Goal: Information Seeking & Learning: Learn about a topic

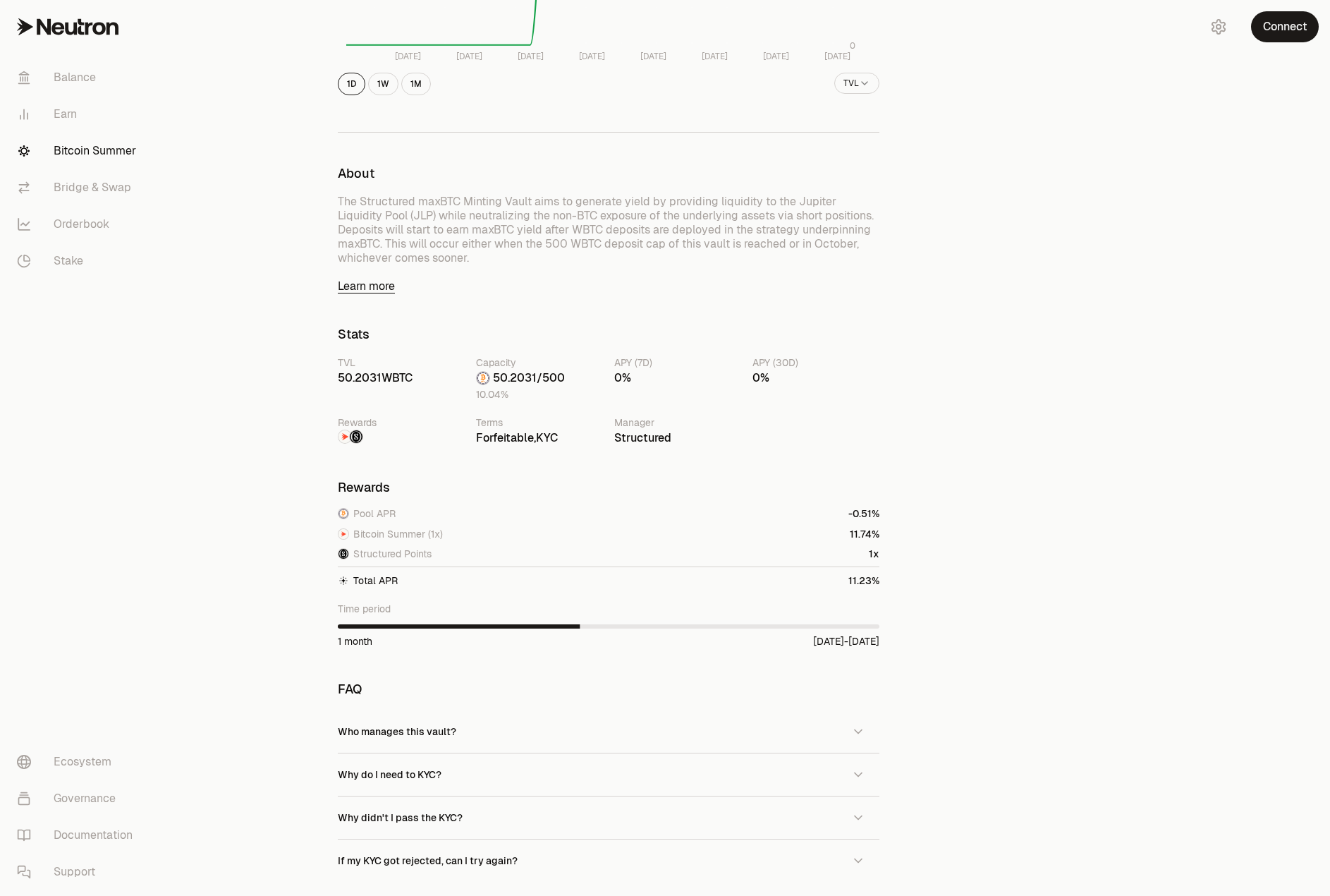
scroll to position [494, 0]
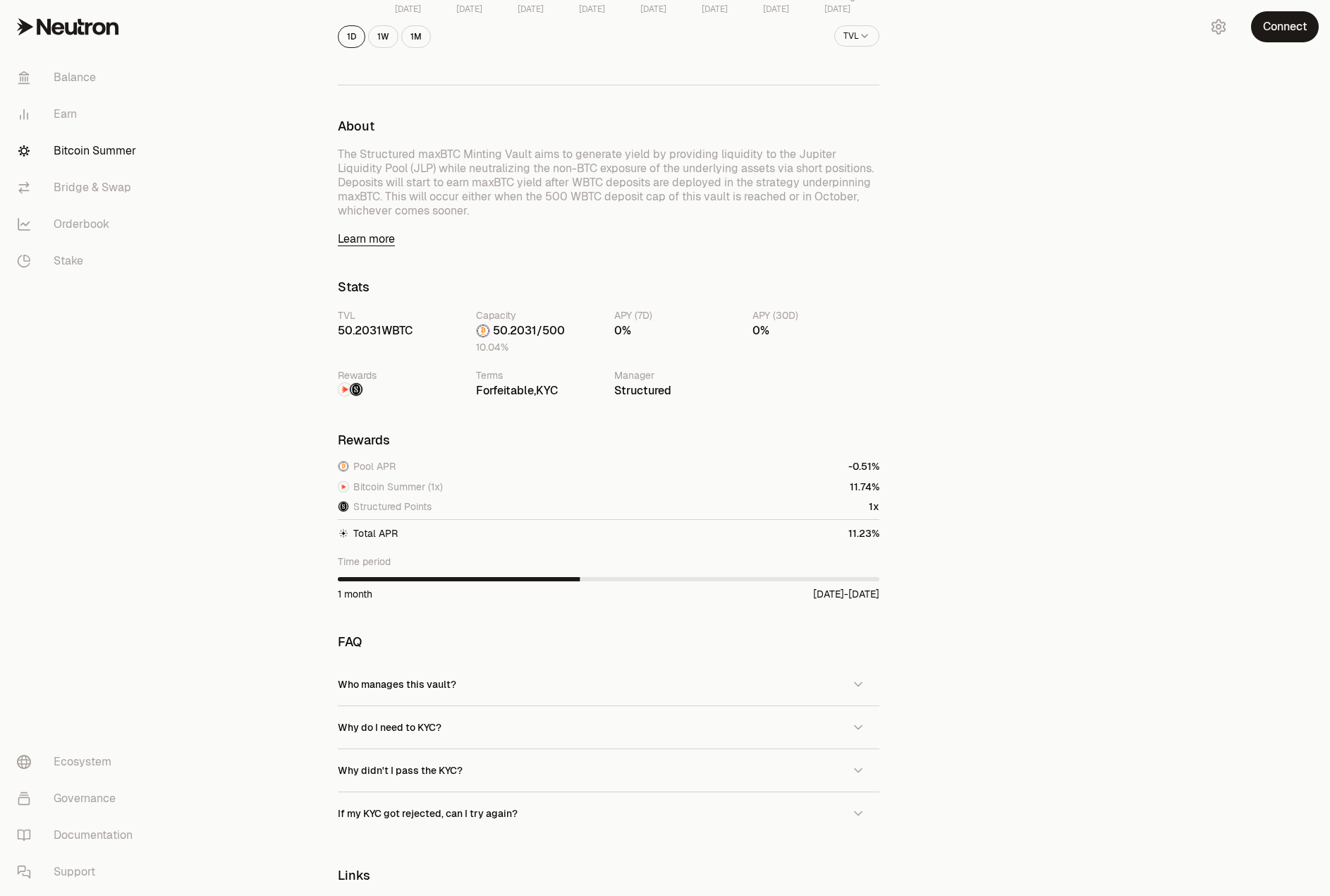
click at [353, 237] on link "Learn more" at bounding box center [609, 239] width 542 height 14
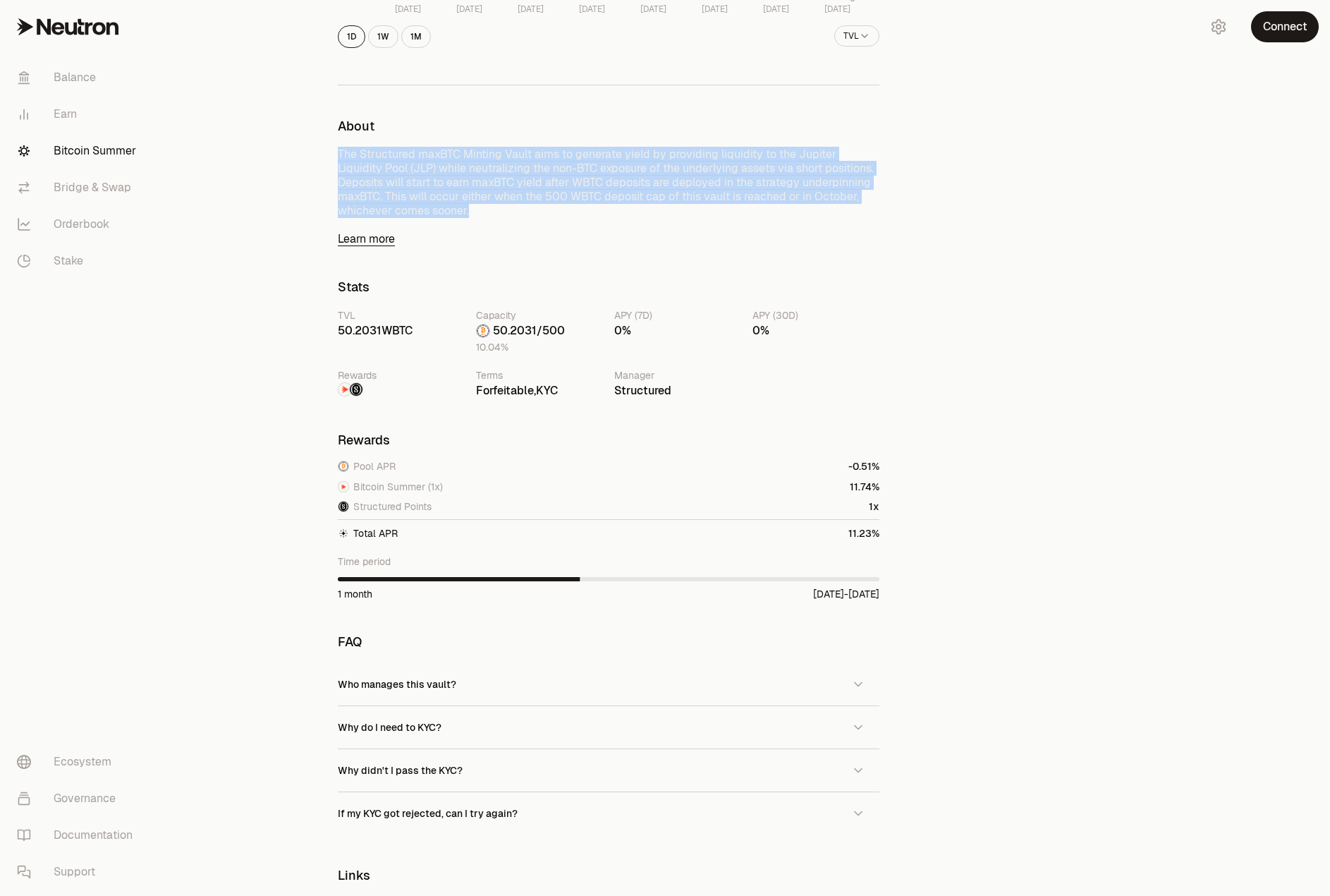
drag, startPoint x: 337, startPoint y: 150, endPoint x: 445, endPoint y: 223, distance: 130.4
click at [445, 223] on div "Back to Vaults Structured maxBTC Minting Vault WBTC 50.2281 WBTC 50.0251 WBTC +…" at bounding box center [608, 315] width 576 height 1505
copy p "The Structured maxBTC Minting Vault aims to generate yield by providing liquidi…"
click at [308, 191] on div "Back to Vaults Structured maxBTC Minting Vault WBTC 50.2281 WBTC 50.0251 WBTC +…" at bounding box center [745, 314] width 1173 height 1618
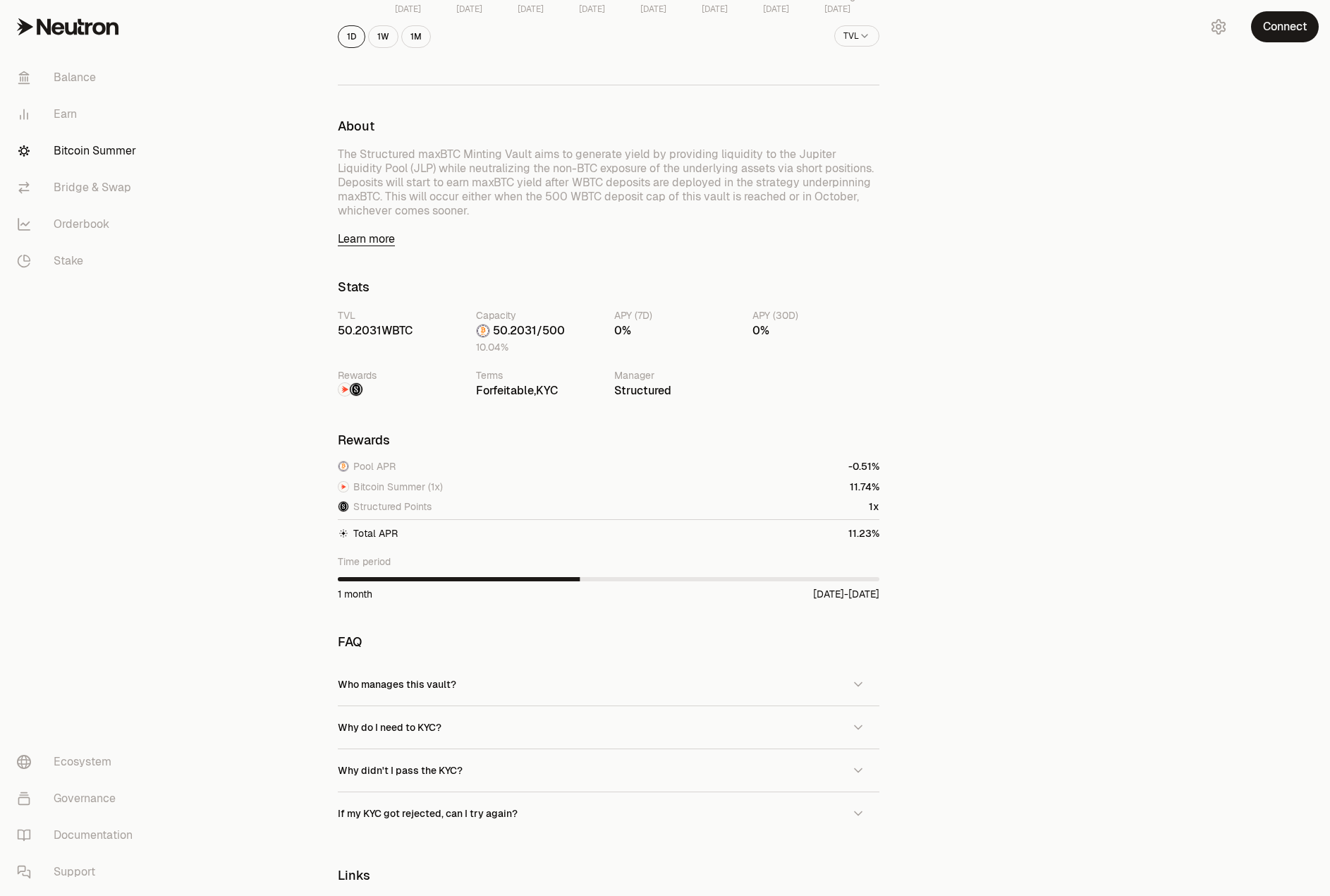
click at [295, 273] on div "Back to Vaults Structured maxBTC Minting Vault WBTC 50.2281 WBTC 50.0251 WBTC +…" at bounding box center [745, 314] width 1173 height 1618
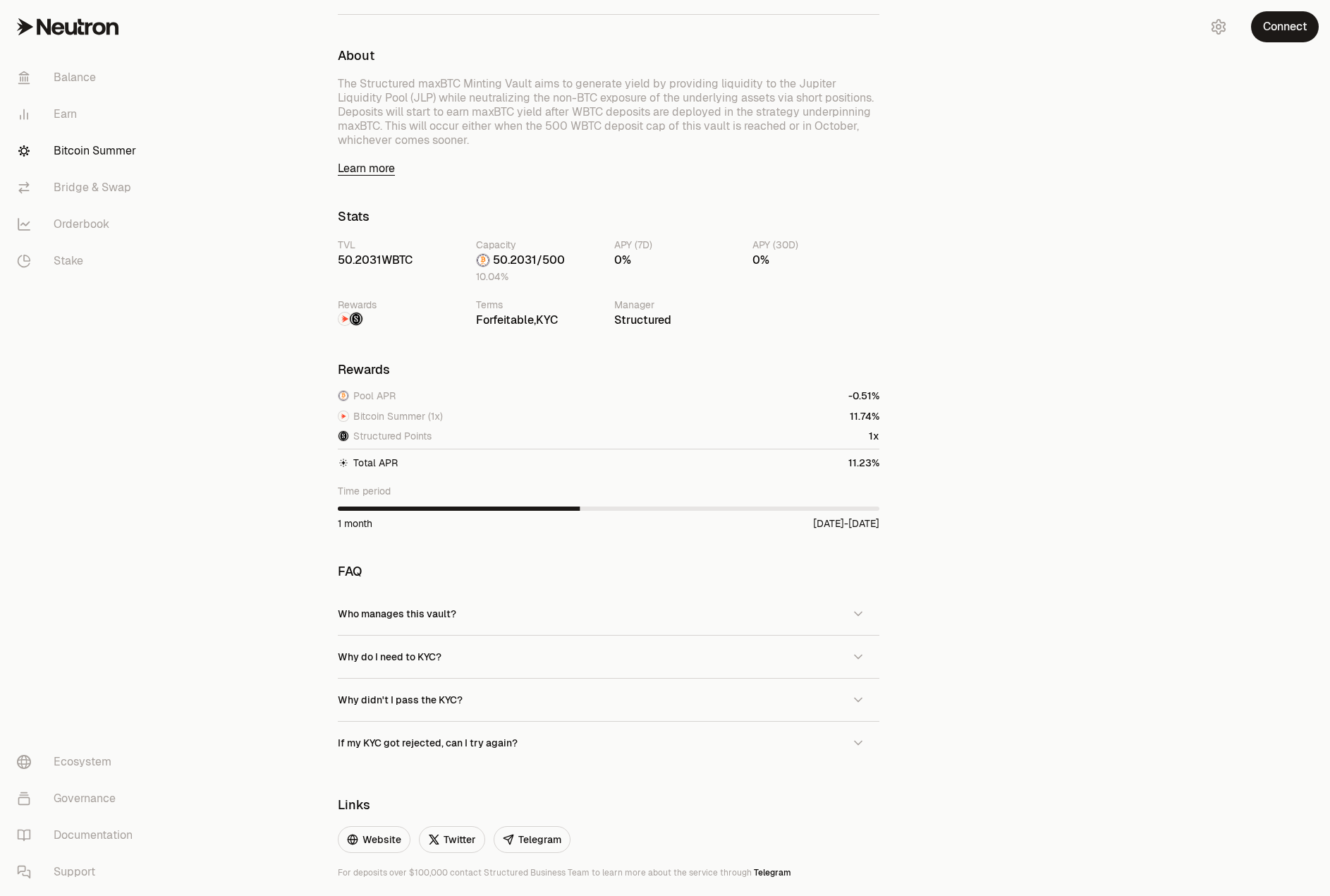
click at [288, 250] on div "Back to Vaults Structured maxBTC Minting Vault WBTC 50.2281 WBTC 50.0251 WBTC +…" at bounding box center [745, 244] width 1173 height 1618
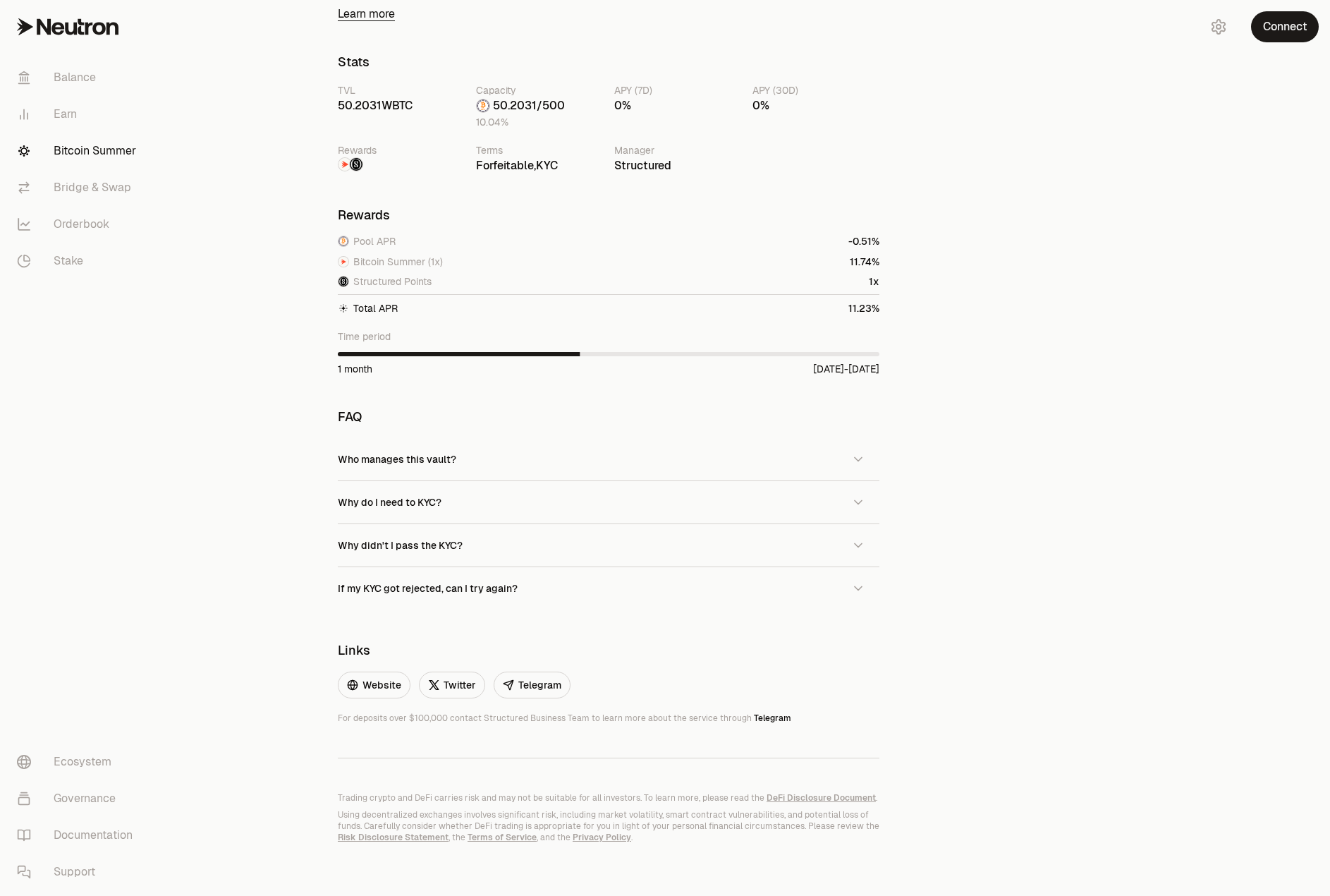
scroll to position [722, 0]
click at [442, 453] on span "Who manages this vault?" at bounding box center [397, 455] width 118 height 13
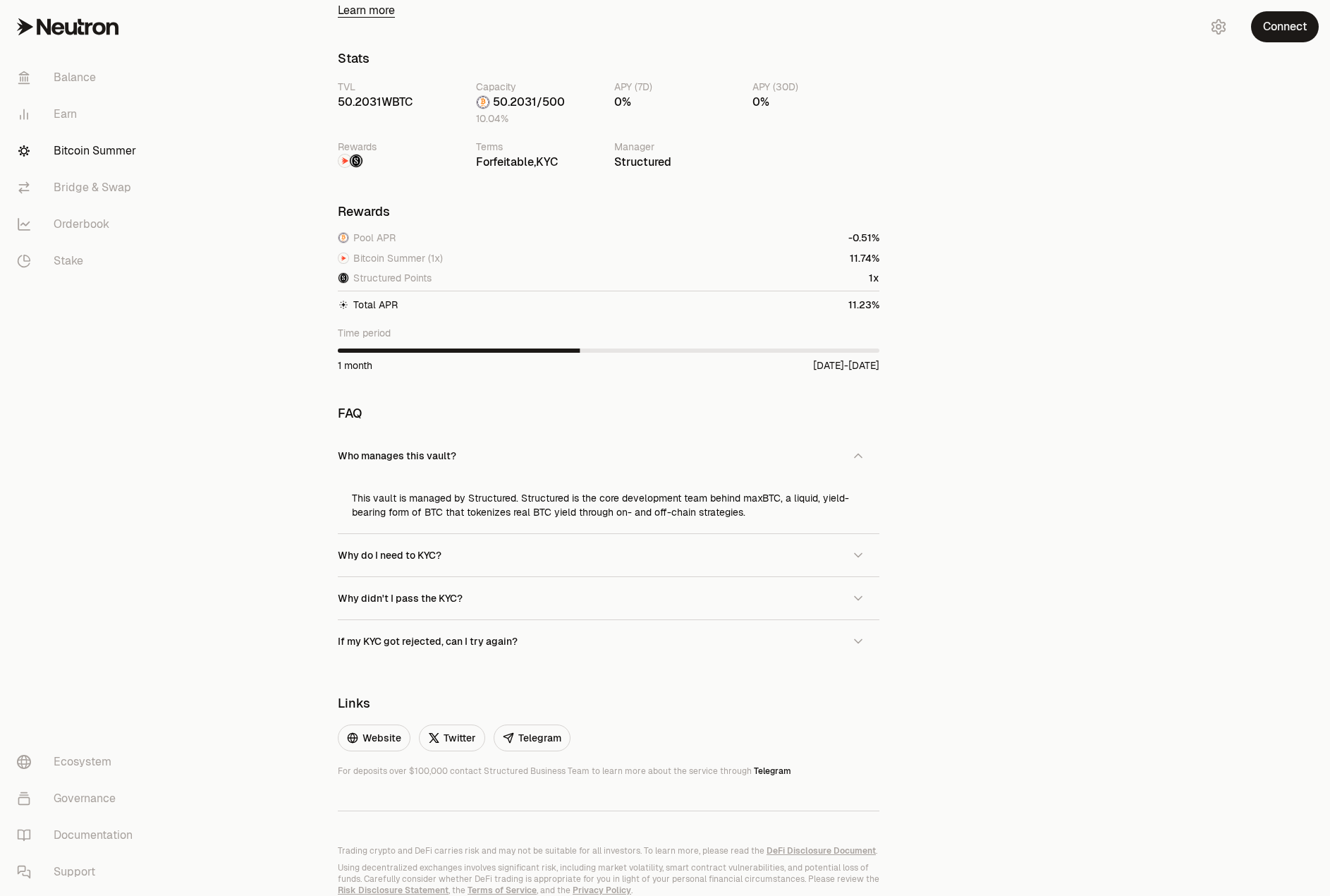
scroll to position [779, 0]
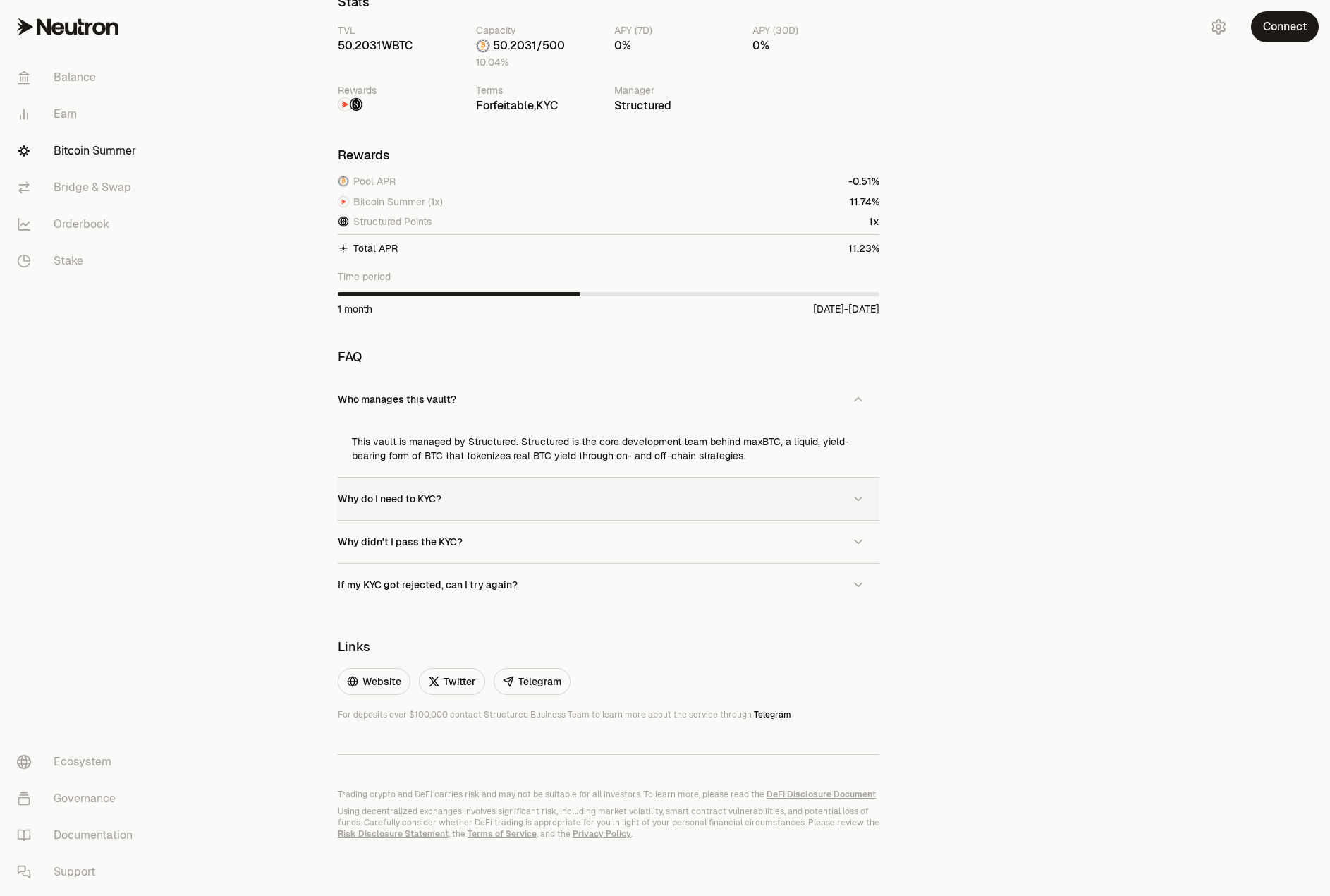
click at [380, 503] on span "Why do I need to KYC?" at bounding box center [389, 499] width 104 height 13
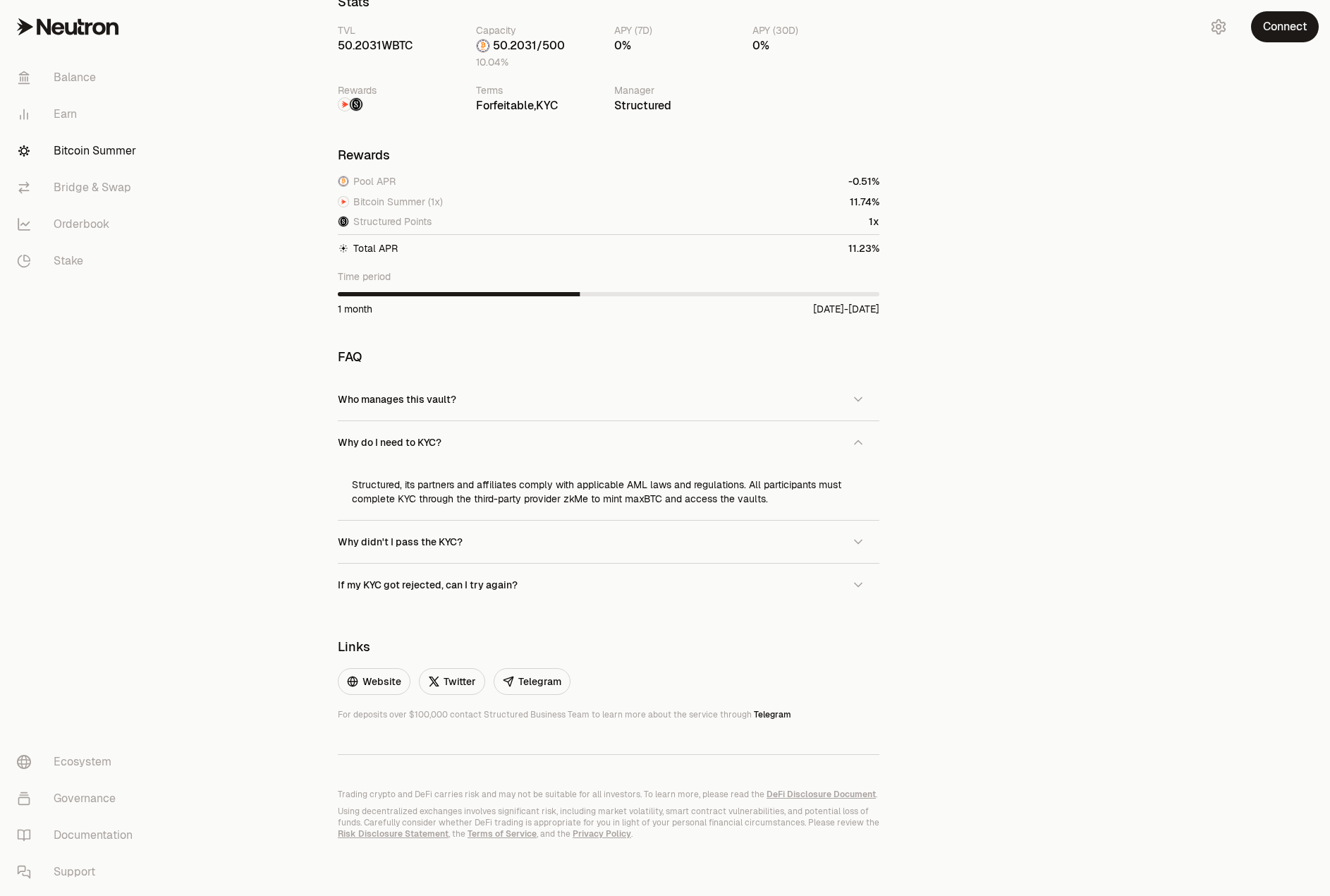
click at [295, 440] on div "Back to Vaults Structured maxBTC Minting Vault WBTC 50.2281 WBTC 50.0251 WBTC +…" at bounding box center [745, 58] width 1173 height 1674
click at [357, 536] on span "Why didn't I pass the KYC?" at bounding box center [400, 542] width 125 height 13
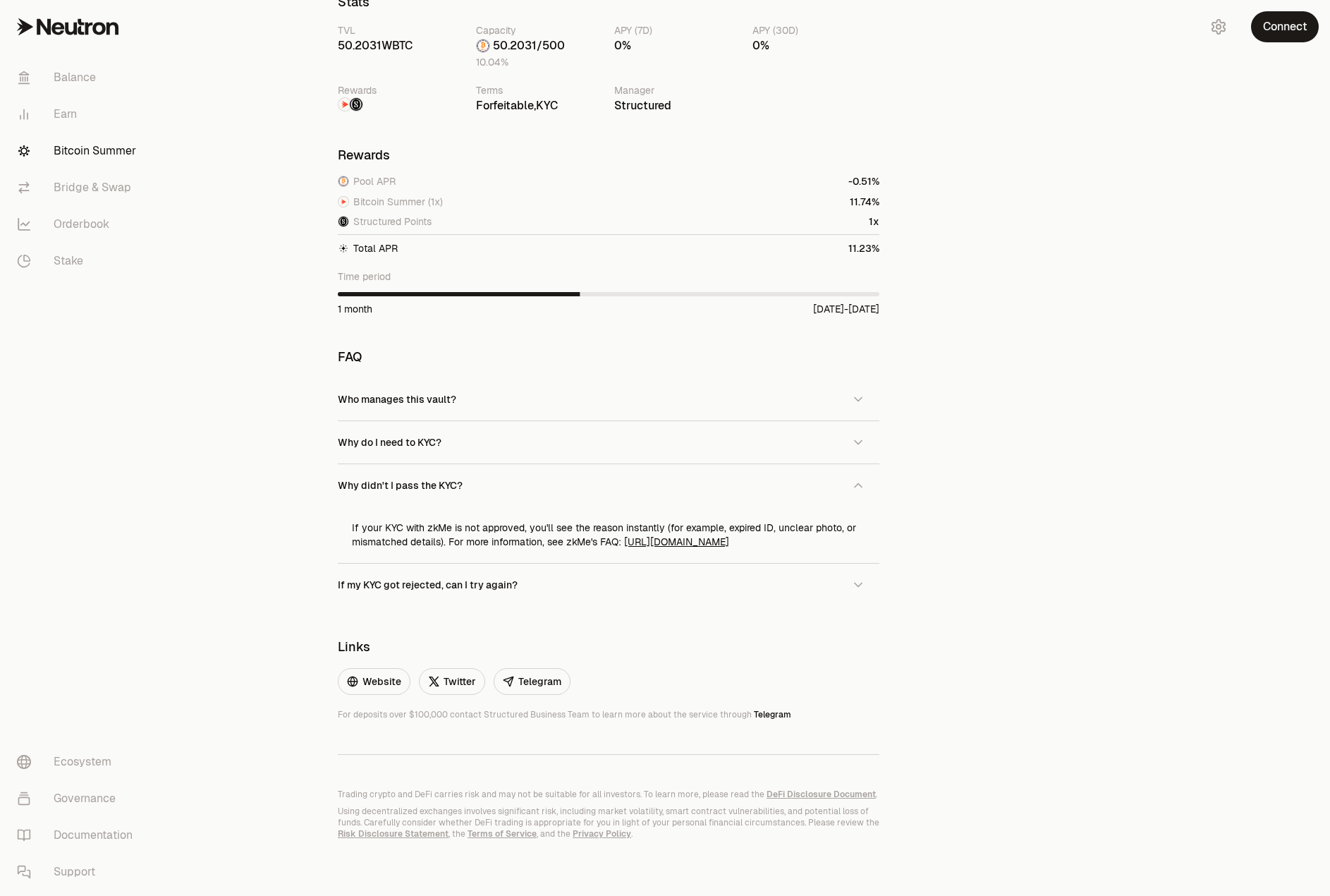
click at [291, 470] on div "Back to Vaults Structured maxBTC Minting Vault WBTC 50.2281 WBTC 50.0251 WBTC +…" at bounding box center [745, 58] width 1173 height 1674
click at [439, 580] on span "If my KYC got rejected, can I try again?" at bounding box center [427, 584] width 180 height 13
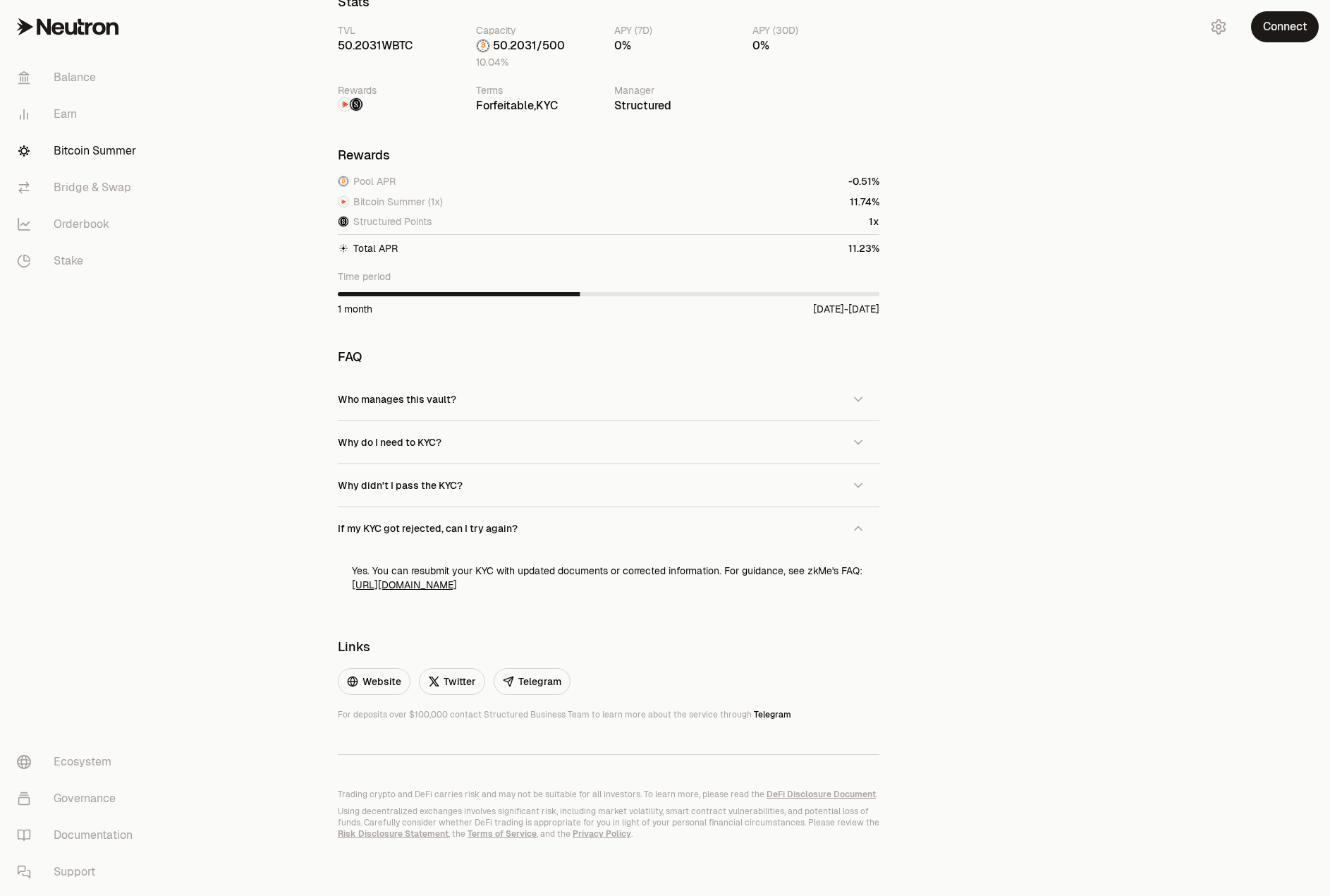
click at [308, 546] on div "Back to Vaults Structured maxBTC Minting Vault WBTC 50.2281 WBTC 50.0251 WBTC +…" at bounding box center [745, 58] width 1173 height 1674
click at [262, 529] on div "Back to Vaults Structured maxBTC Minting Vault WBTC 50.2281 WBTC 50.0251 WBTC +…" at bounding box center [745, 58] width 1173 height 1674
click at [242, 406] on div "Back to Vaults Structured maxBTC Minting Vault WBTC 50.2281 WBTC 50.0251 WBTC +…" at bounding box center [745, 58] width 1173 height 1674
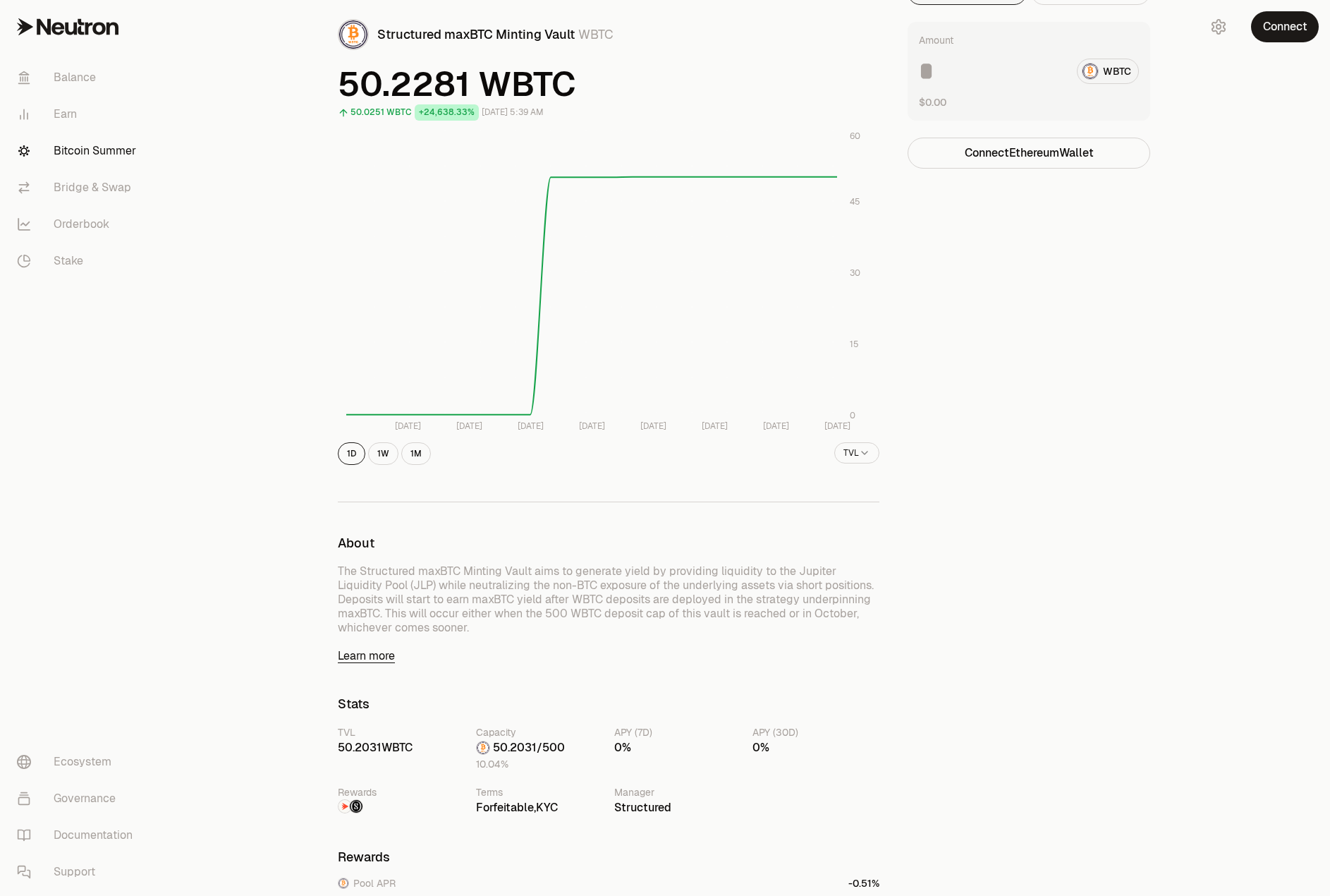
scroll to position [0, 0]
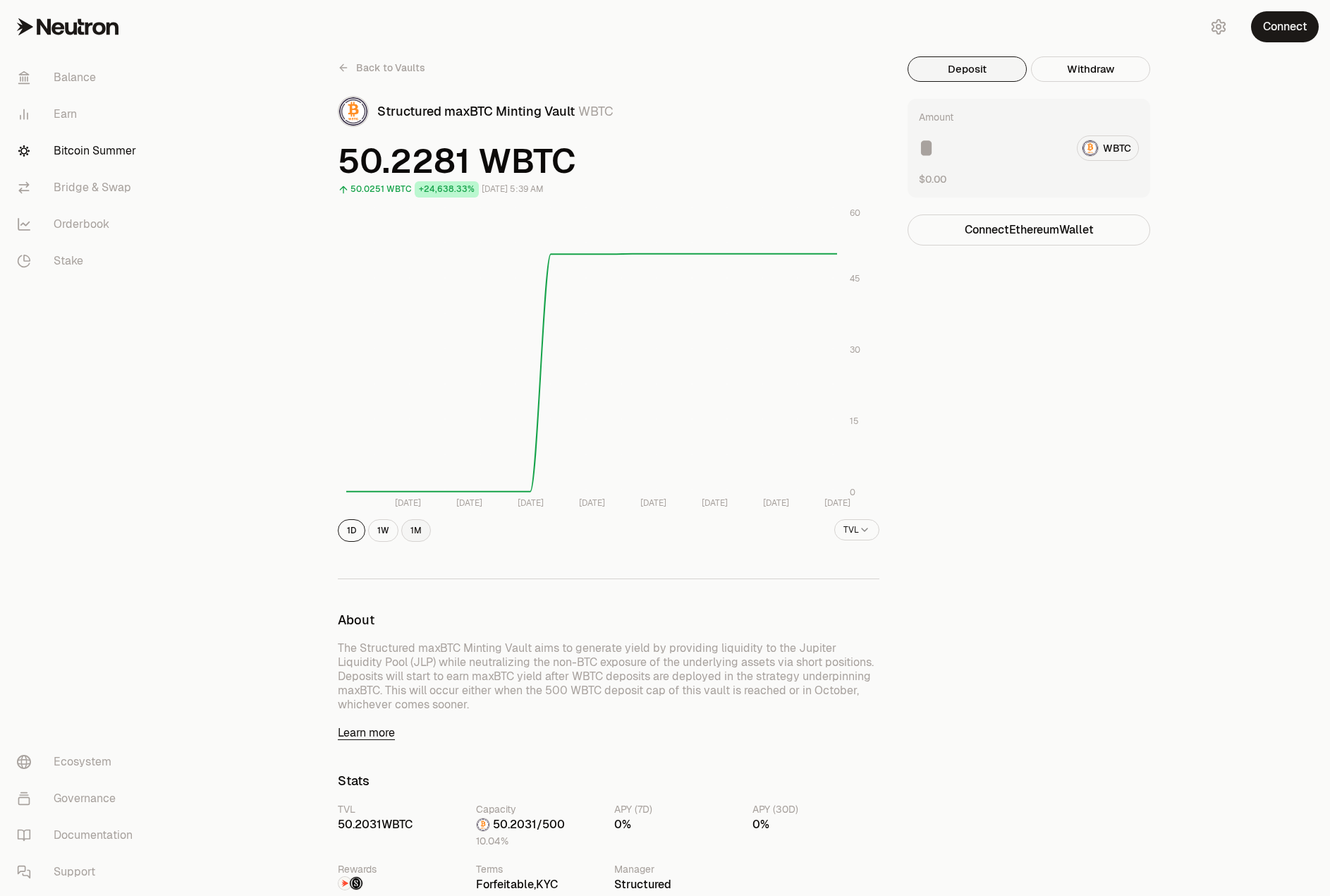
click at [408, 526] on button "1M" at bounding box center [416, 530] width 30 height 23
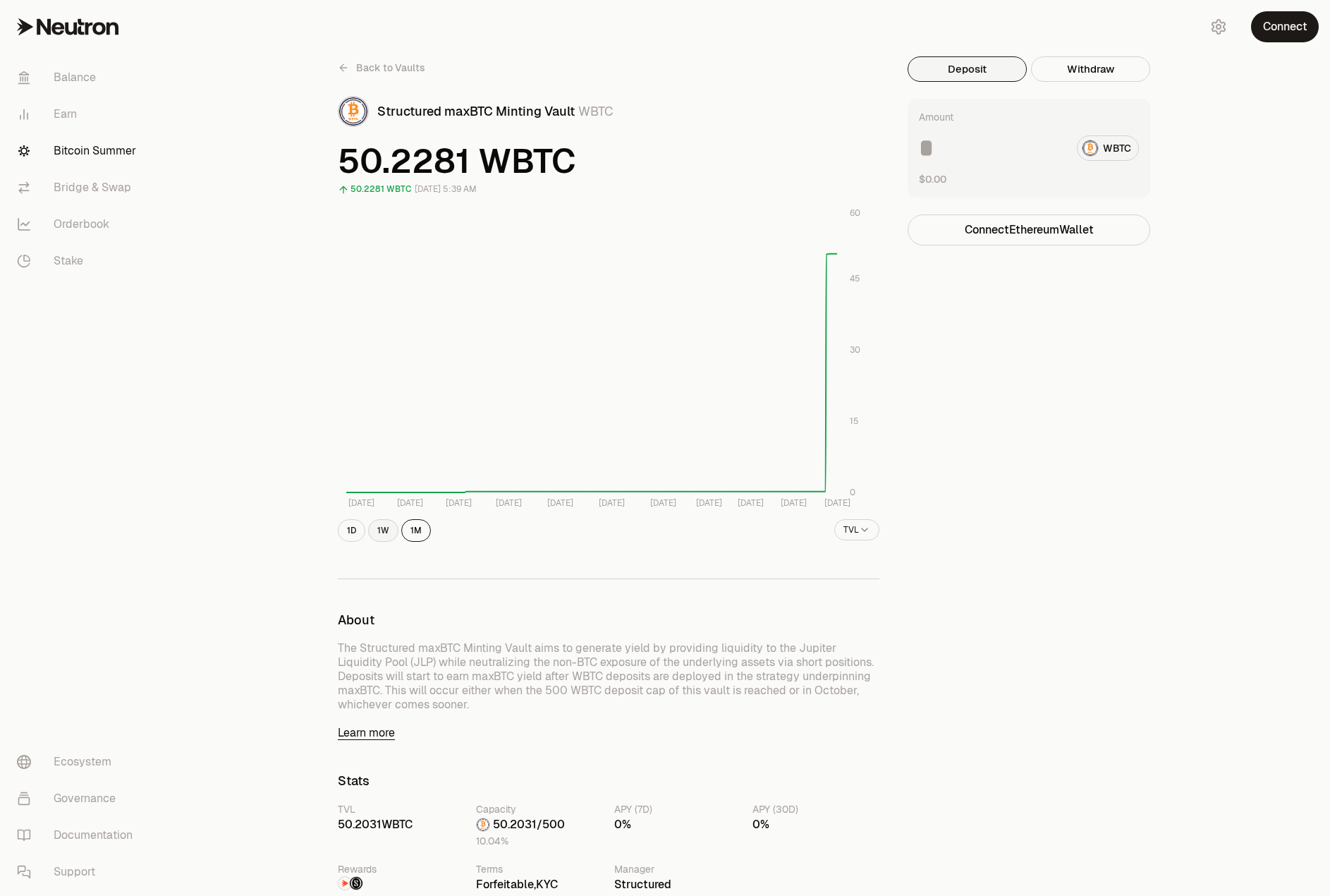
click at [384, 525] on button "1W" at bounding box center [384, 530] width 31 height 23
click at [343, 519] on button "1D" at bounding box center [351, 530] width 27 height 23
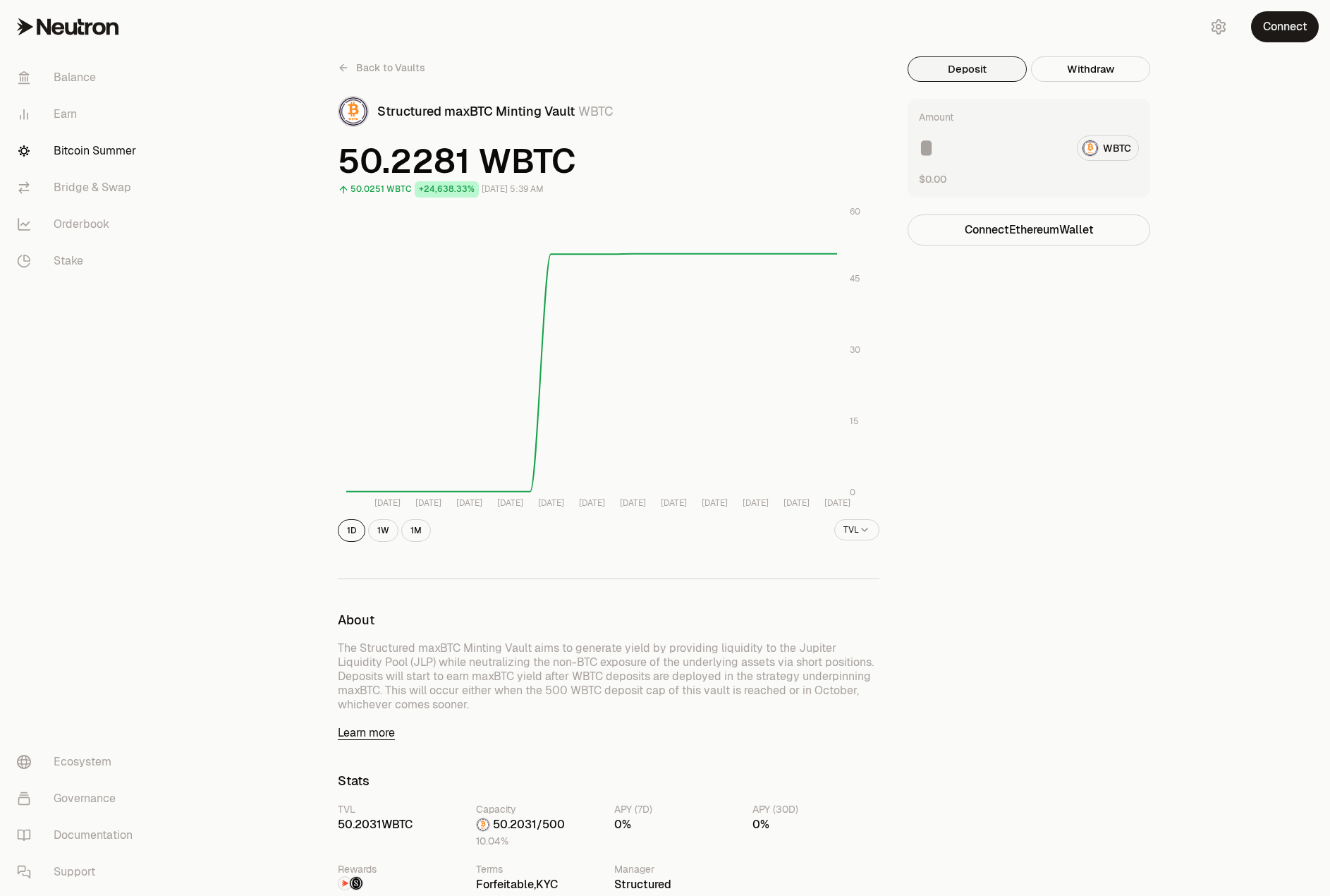
click at [254, 490] on div "Back to Vaults Structured maxBTC Minting Vault WBTC 50.2281 WBTC 50.0251 WBTC +…" at bounding box center [745, 836] width 1173 height 1674
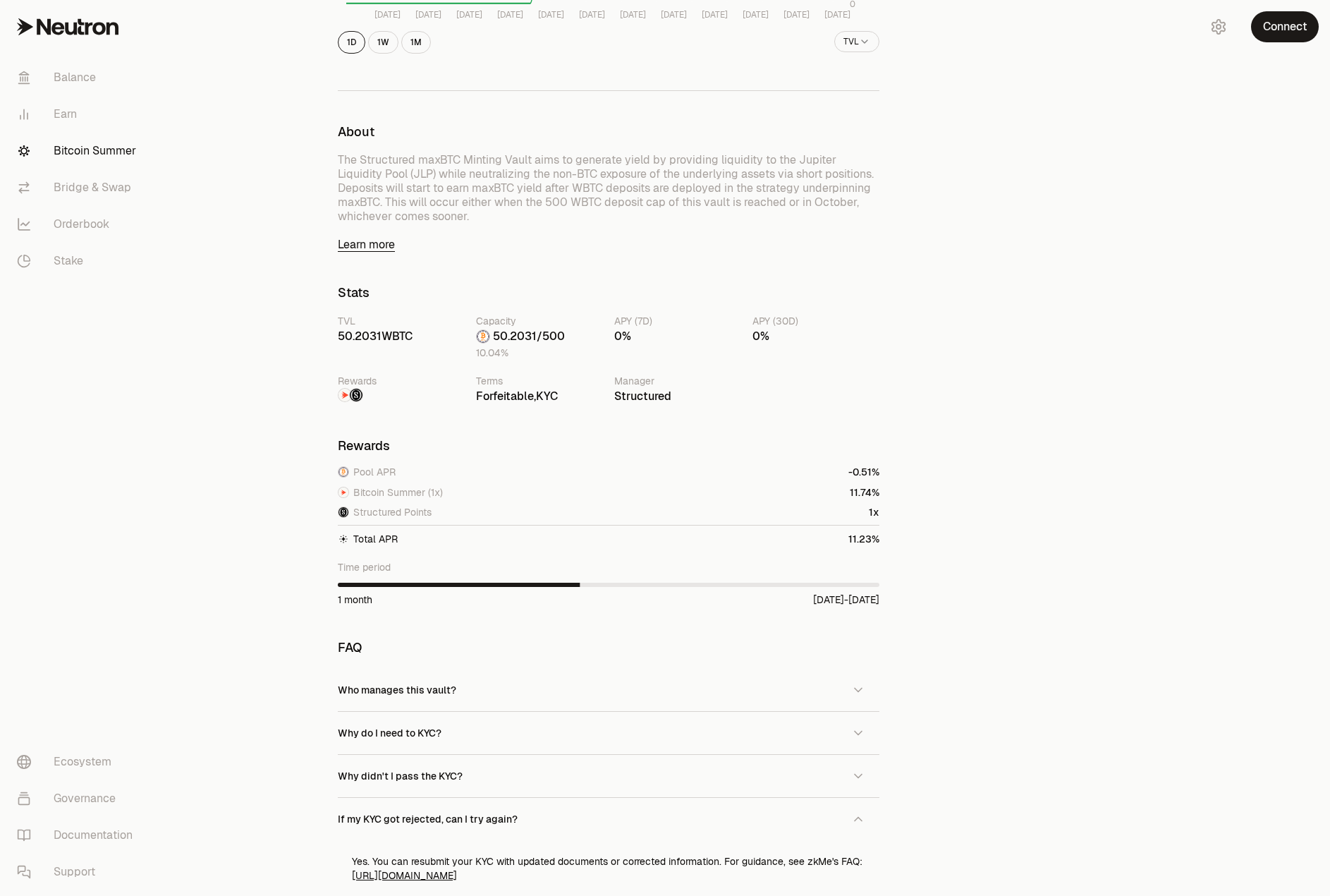
scroll to position [494, 0]
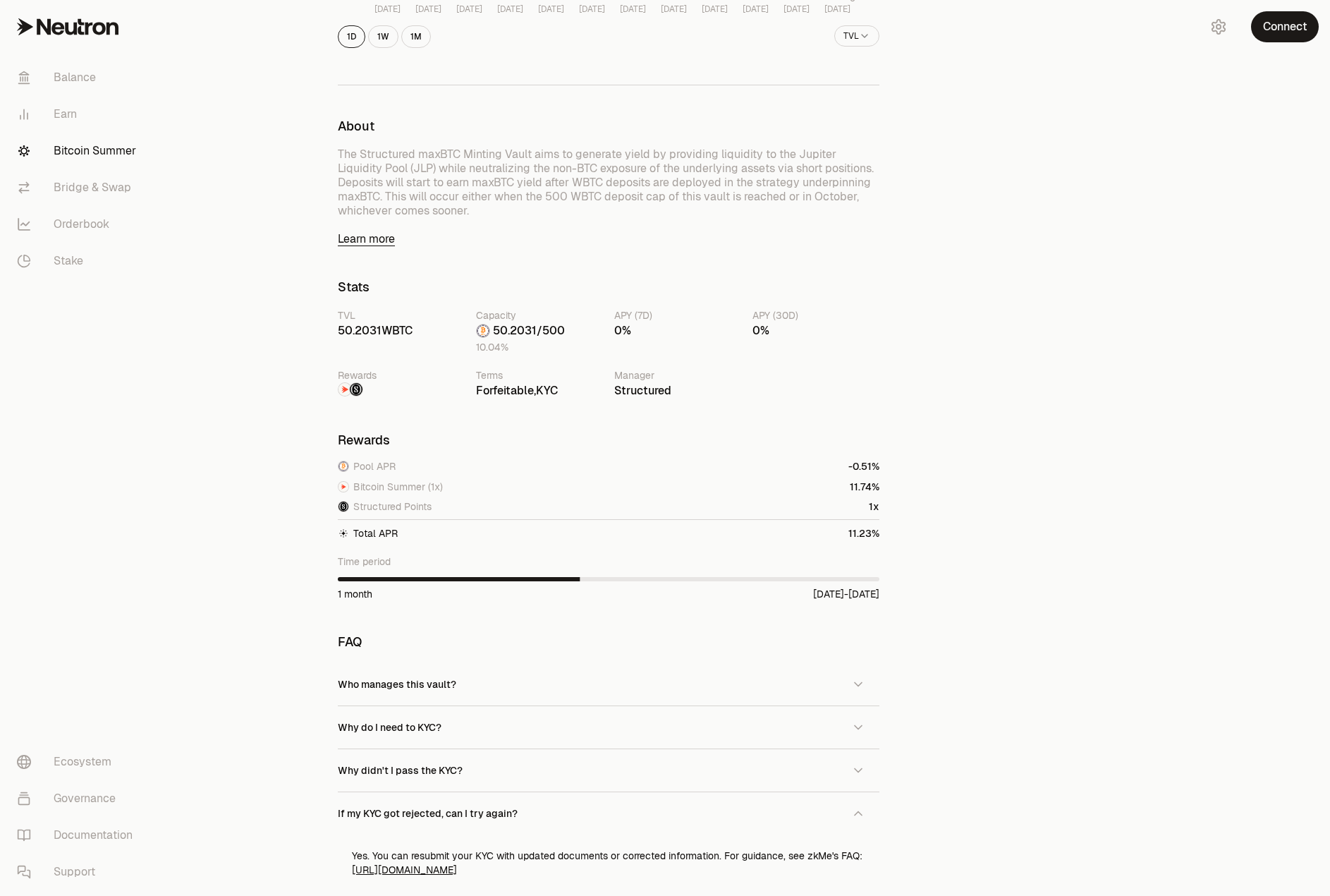
click at [371, 466] on span "Pool APR" at bounding box center [374, 466] width 42 height 14
click at [280, 350] on div "Back to Vaults Structured maxBTC Minting Vault WBTC 50.2281 WBTC 50.0251 WBTC +…" at bounding box center [745, 342] width 1173 height 1674
click at [619, 329] on div "0%" at bounding box center [678, 331] width 127 height 17
click at [342, 487] on img at bounding box center [343, 486] width 10 height 10
click at [342, 485] on img at bounding box center [343, 486] width 10 height 10
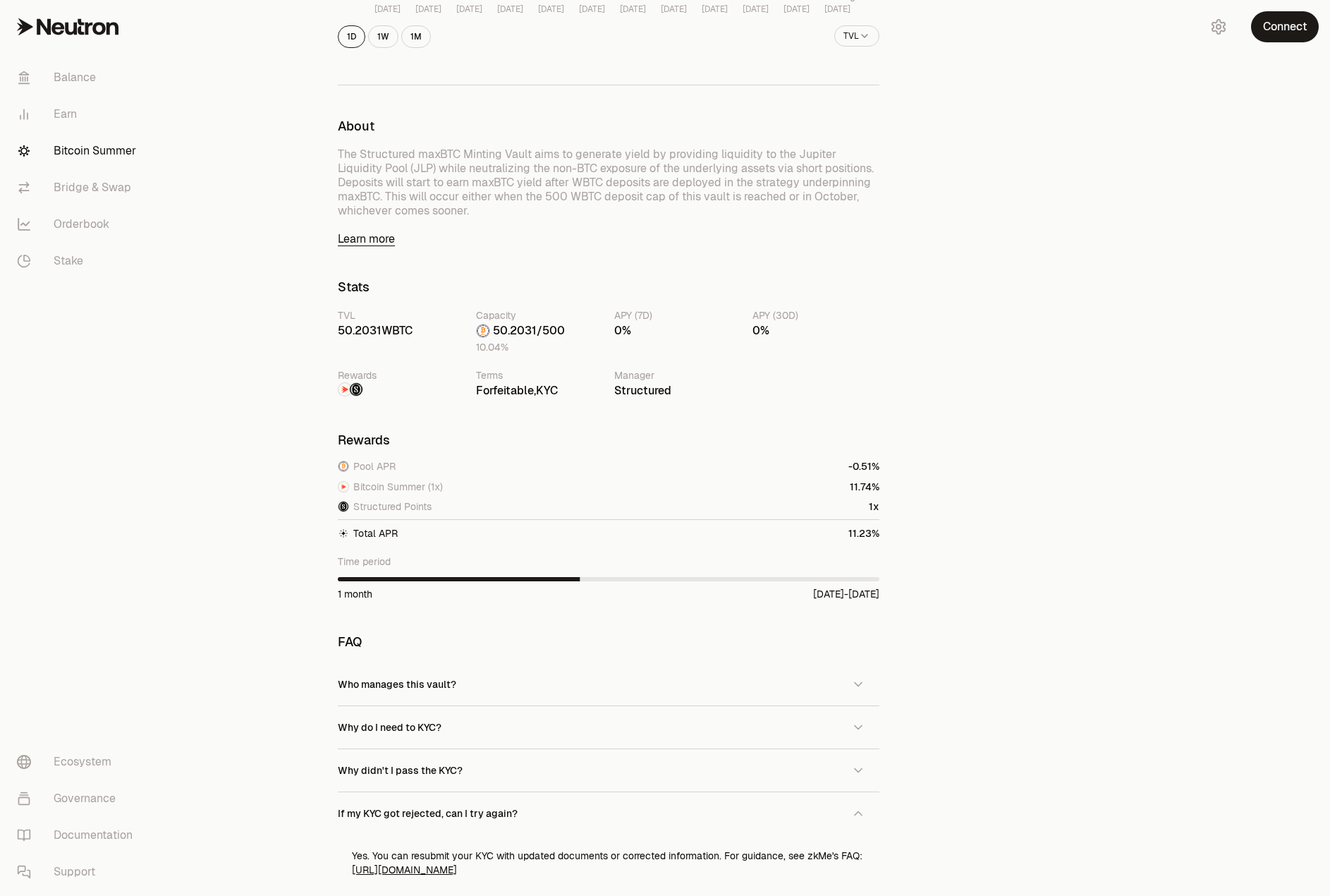
click at [342, 485] on img at bounding box center [343, 486] width 10 height 10
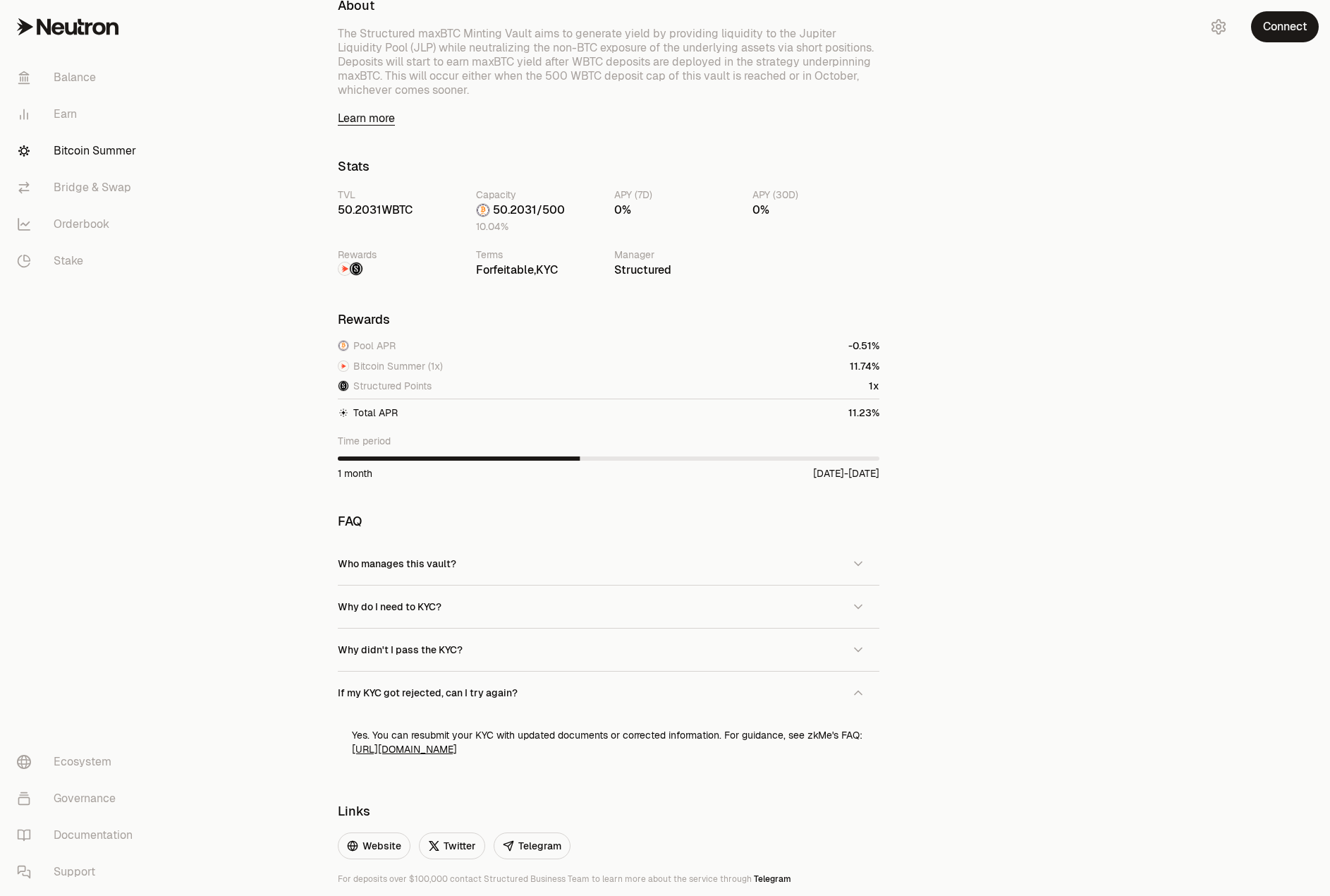
scroll to position [779, 0]
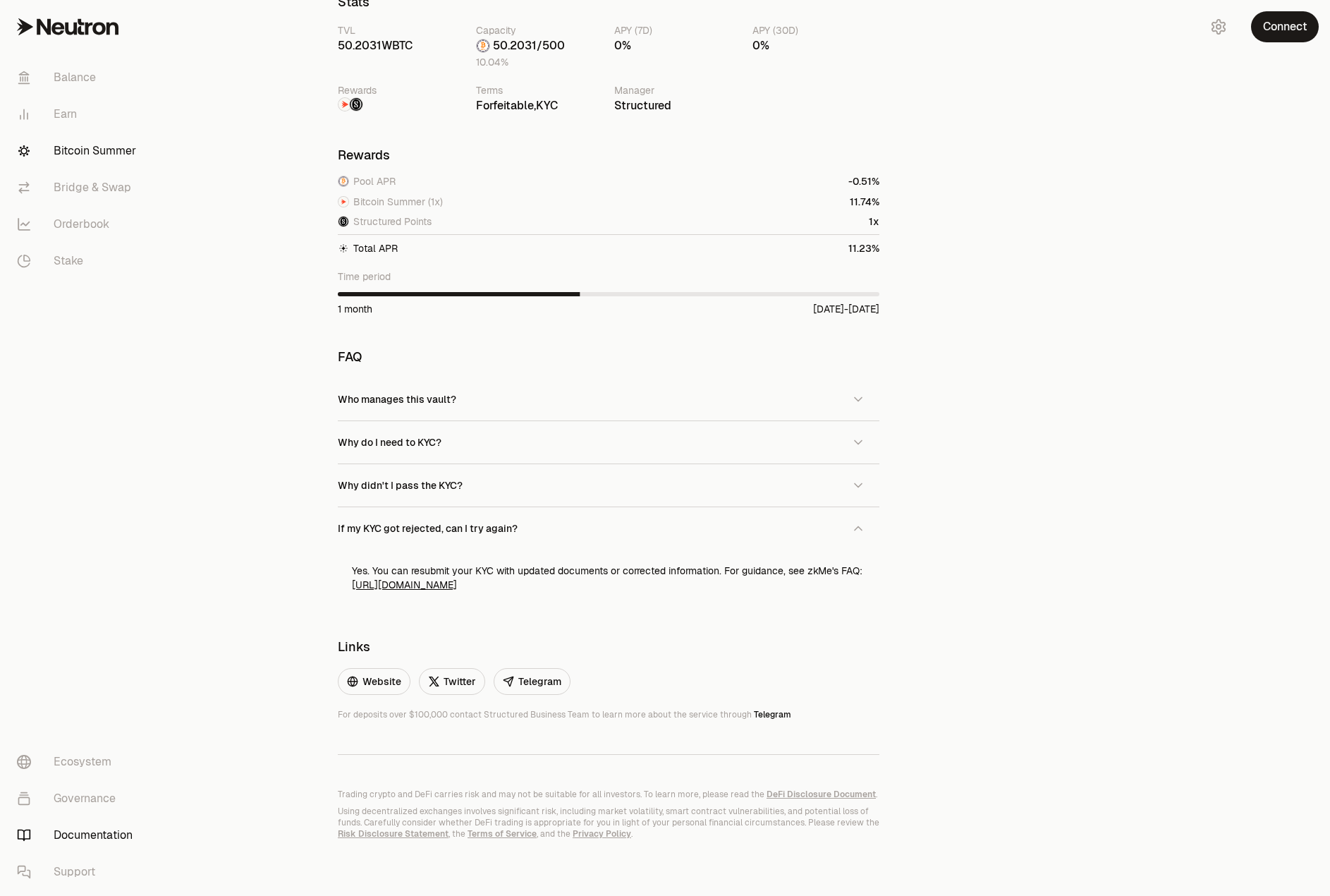
click at [69, 832] on link "Documentation" at bounding box center [79, 835] width 146 height 37
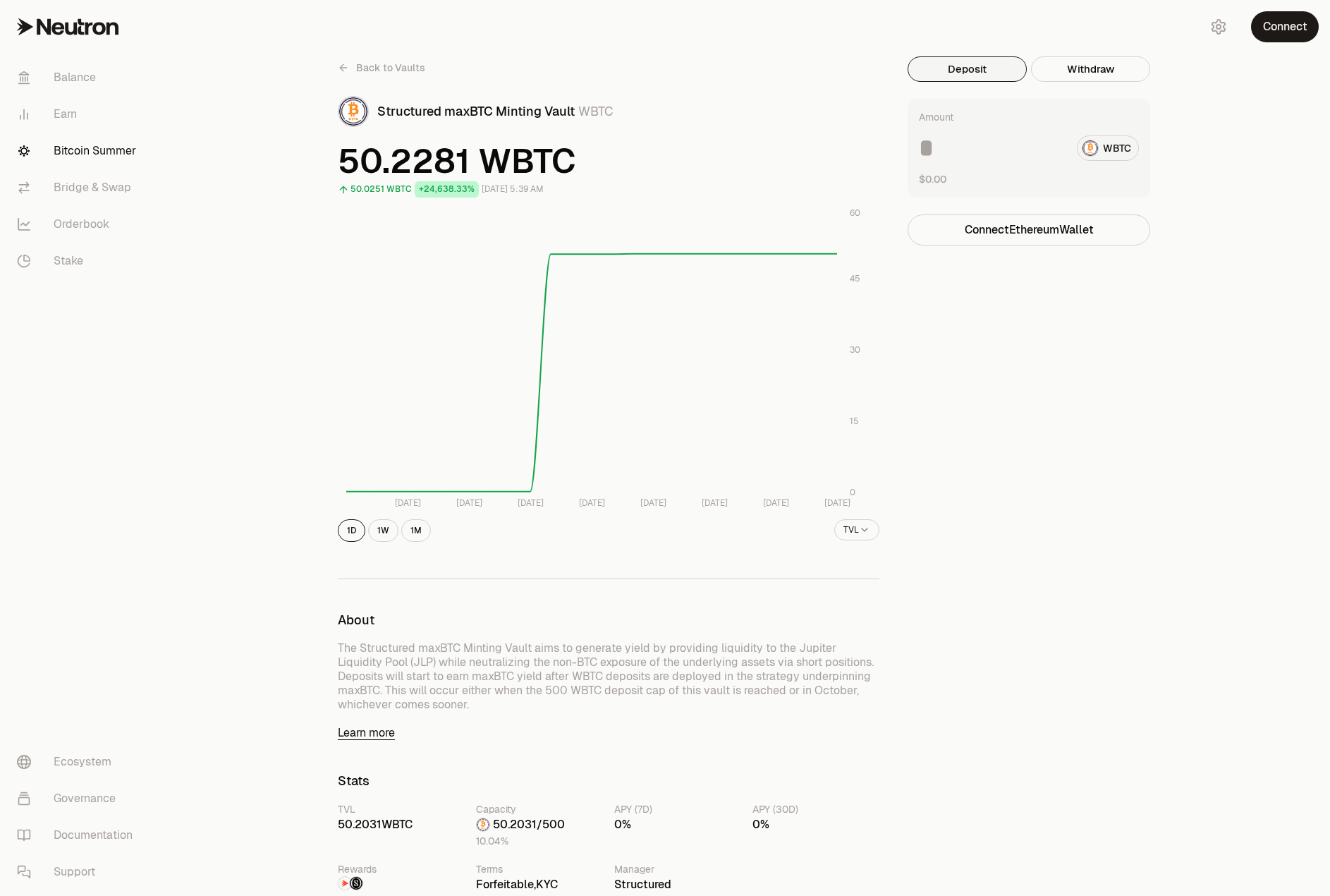
scroll to position [494, 0]
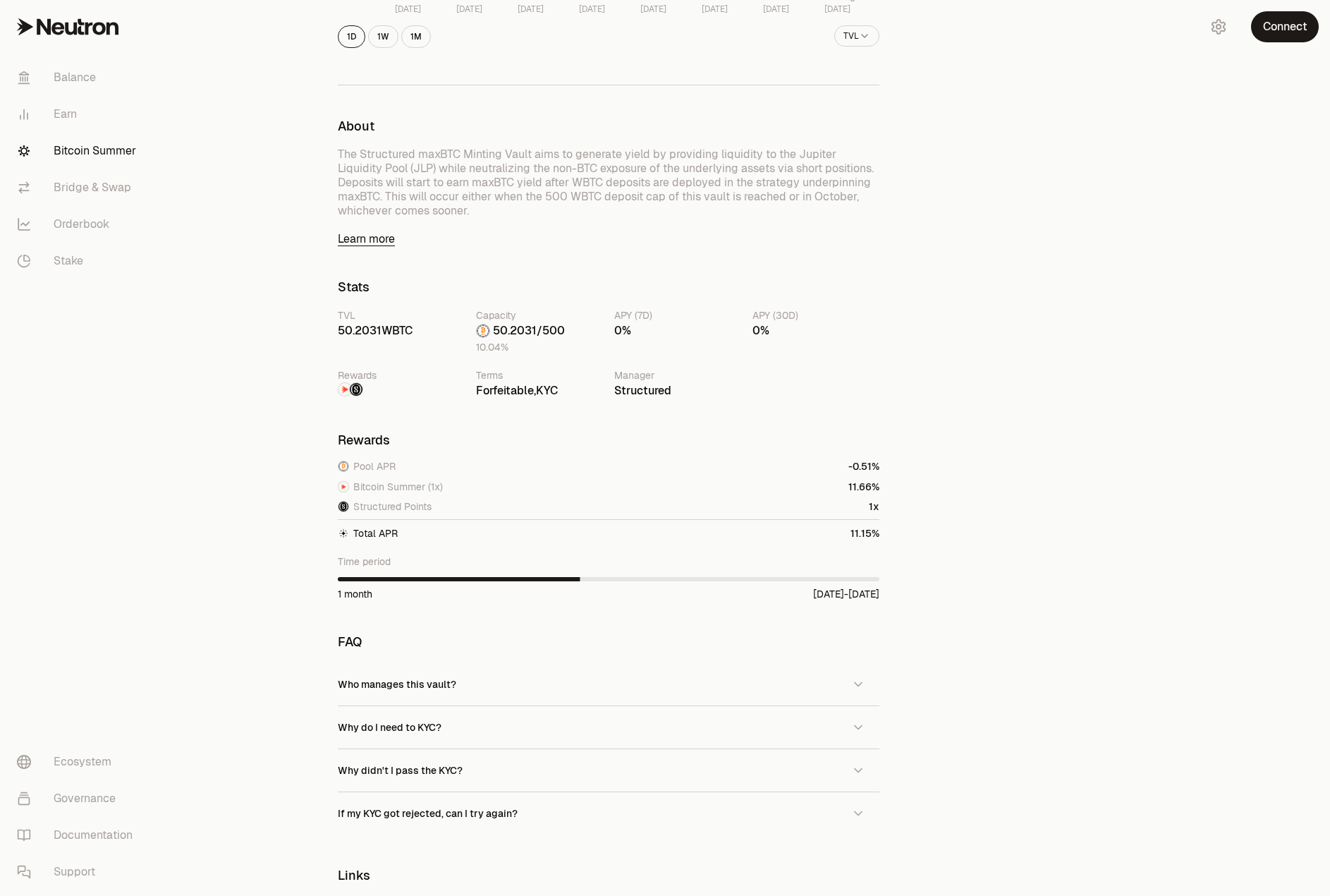
click at [286, 363] on div "Back to Vaults Structured maxBTC Minting Vault WBTC 50.2281 WBTC 50.0251 WBTC +…" at bounding box center [745, 314] width 1173 height 1618
click at [282, 363] on div "Back to Vaults Structured maxBTC Minting Vault WBTC 50.2281 WBTC 50.0251 WBTC +…" at bounding box center [745, 314] width 1173 height 1618
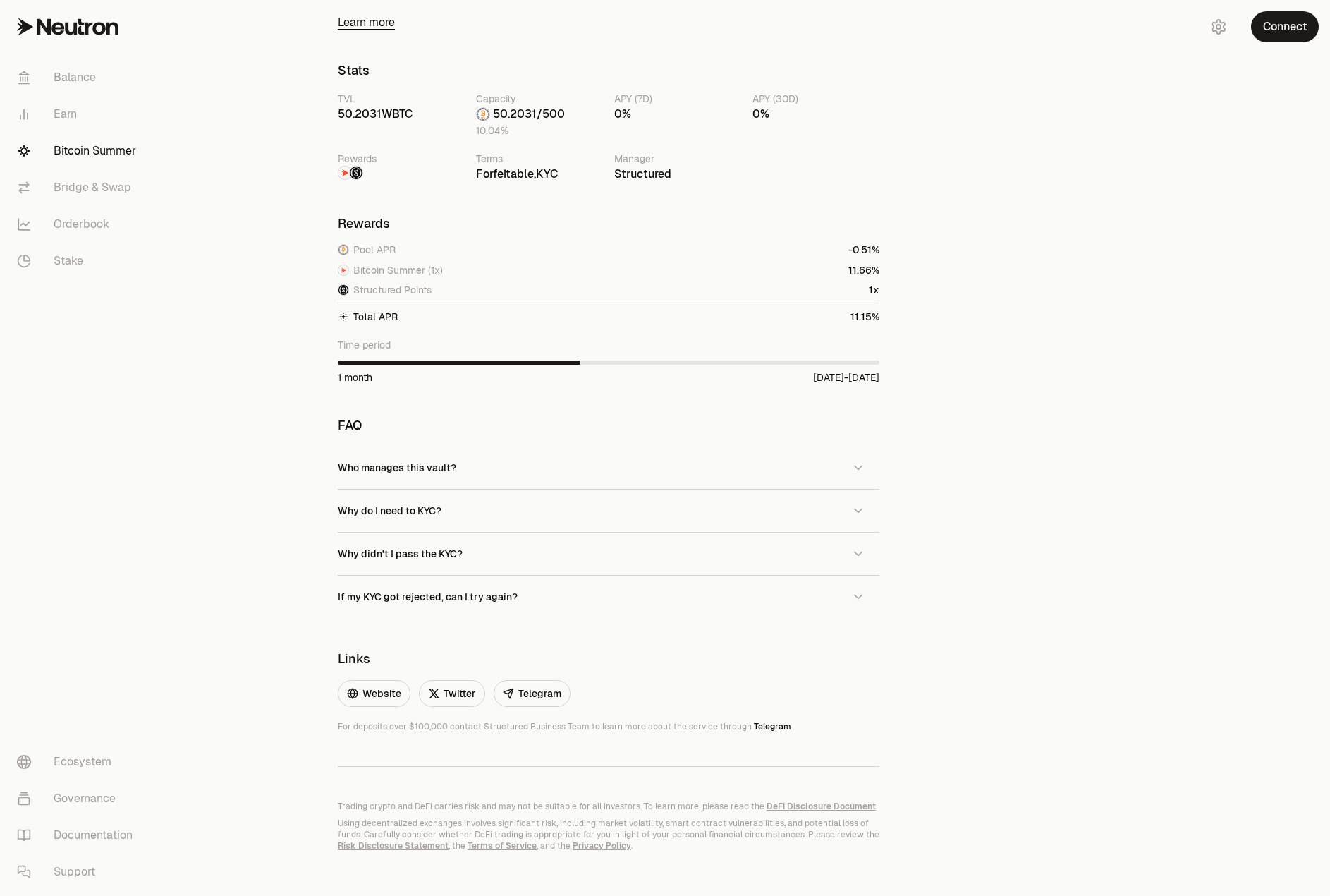
scroll to position [722, 0]
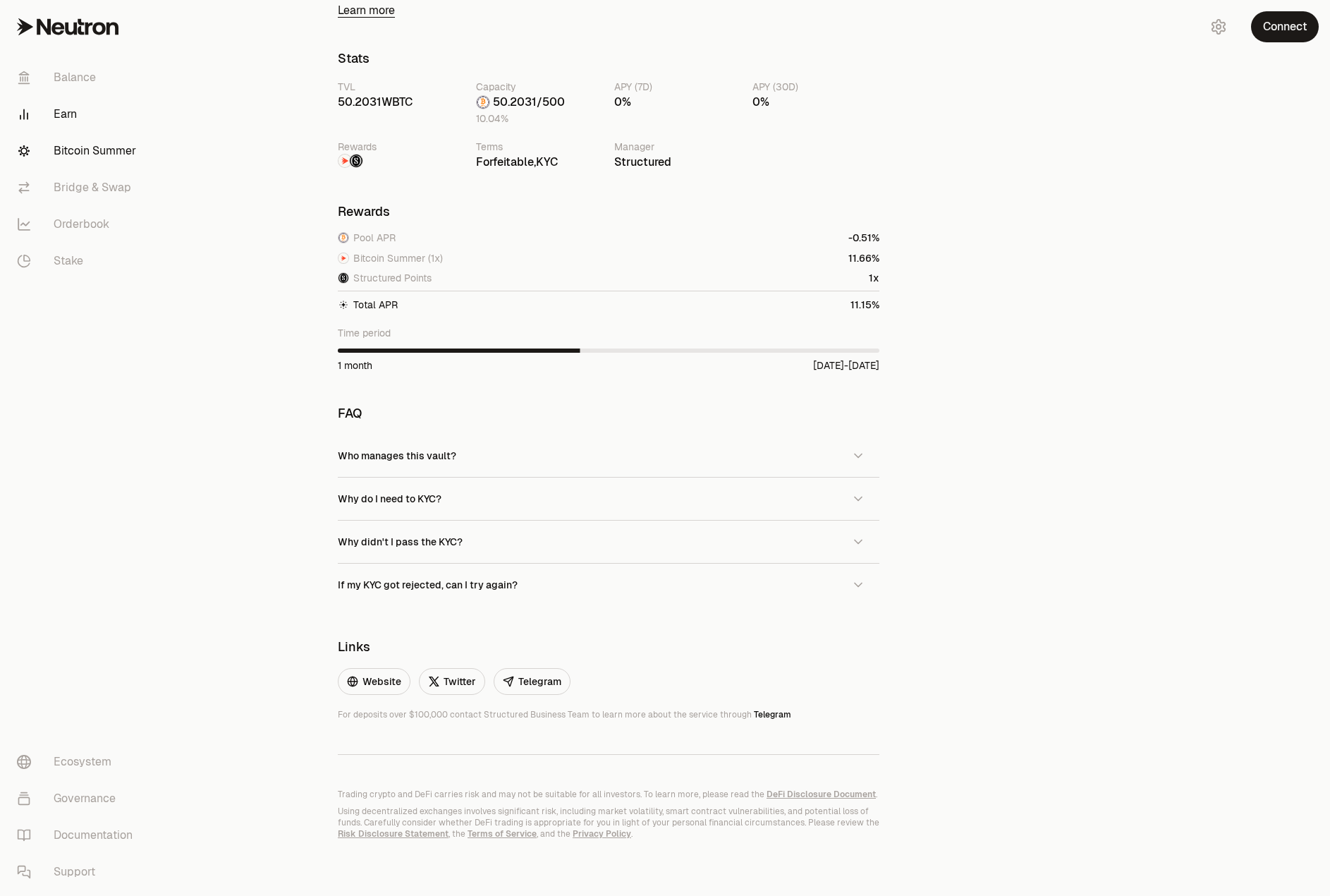
click at [64, 112] on link "Earn" at bounding box center [79, 114] width 146 height 37
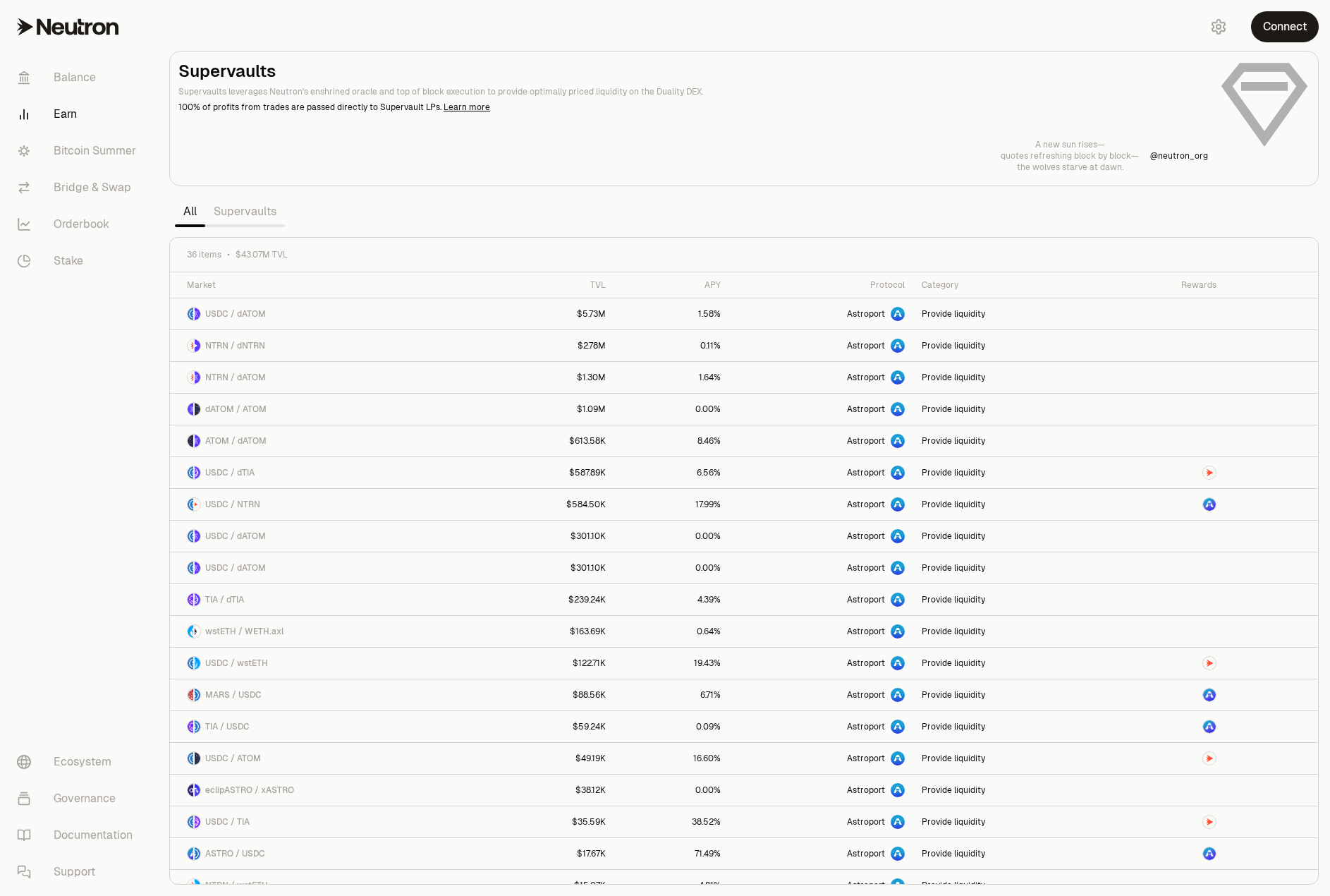
click at [122, 330] on nav "Balance Earn Bitcoin Summer Bridge & Swap Orderbook Stake Ecosystem Governance …" at bounding box center [79, 474] width 158 height 842
click at [83, 79] on link "Balance" at bounding box center [79, 78] width 146 height 37
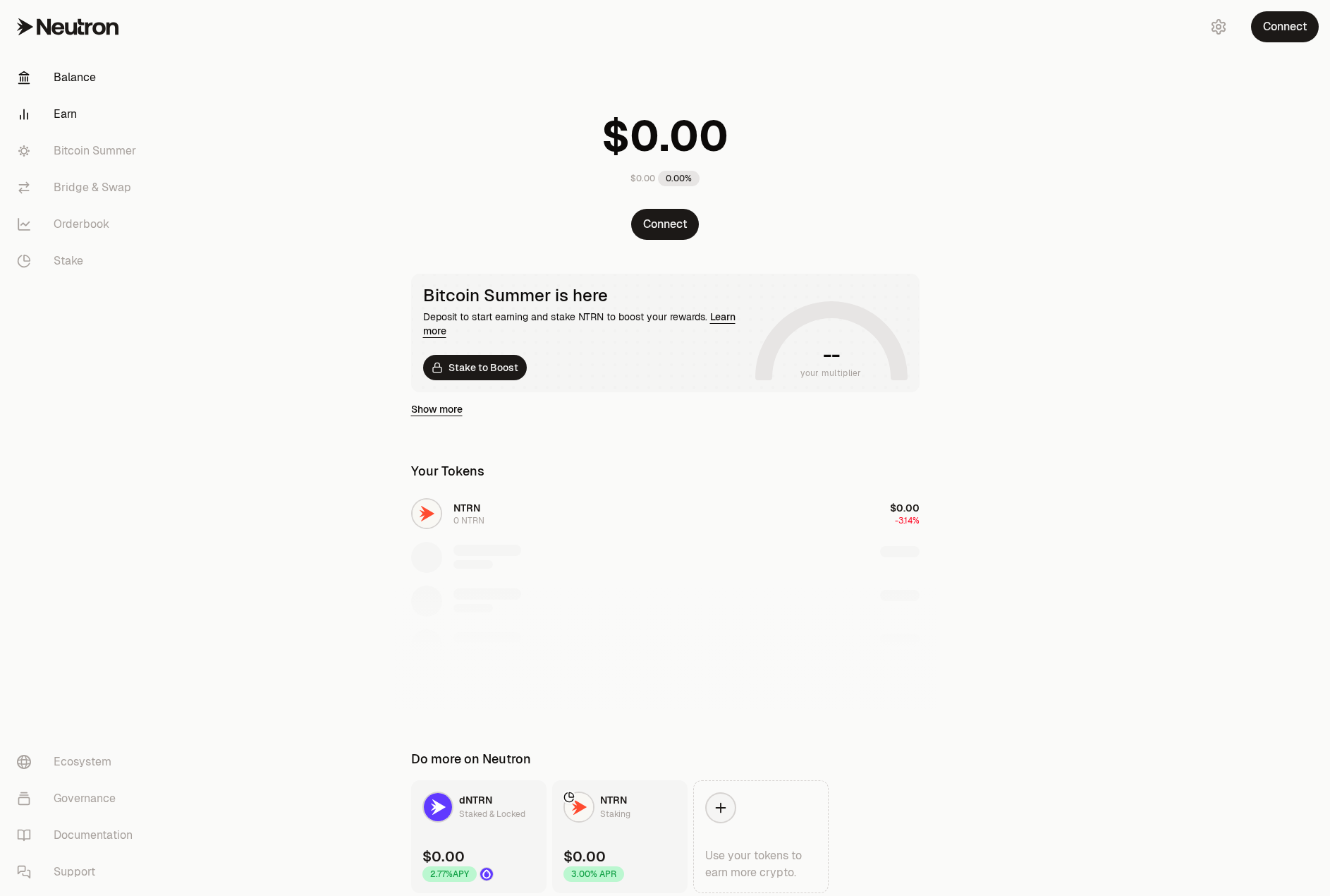
click at [66, 104] on link "Earn" at bounding box center [79, 114] width 146 height 37
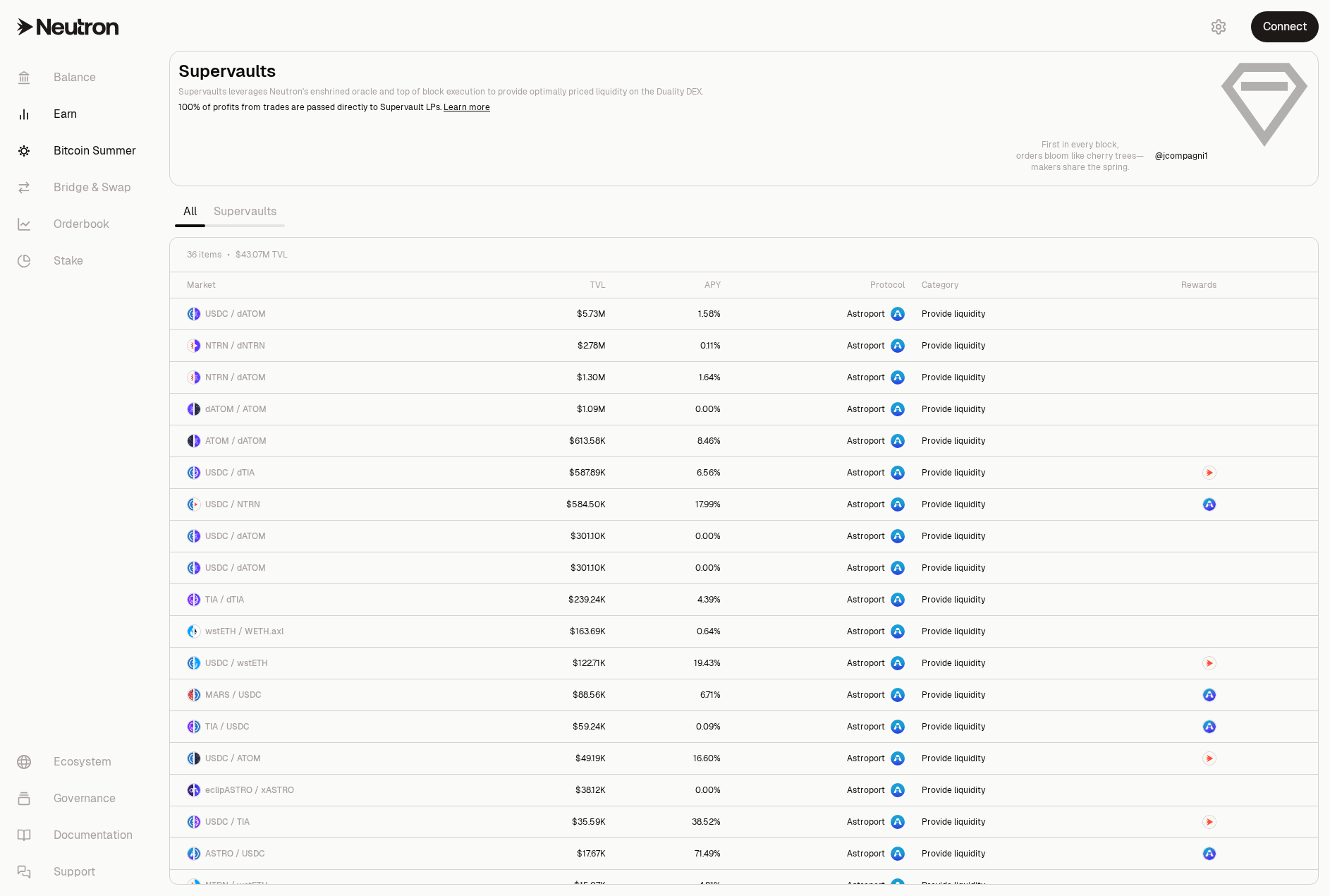
click at [101, 143] on link "Bitcoin Summer" at bounding box center [79, 151] width 146 height 37
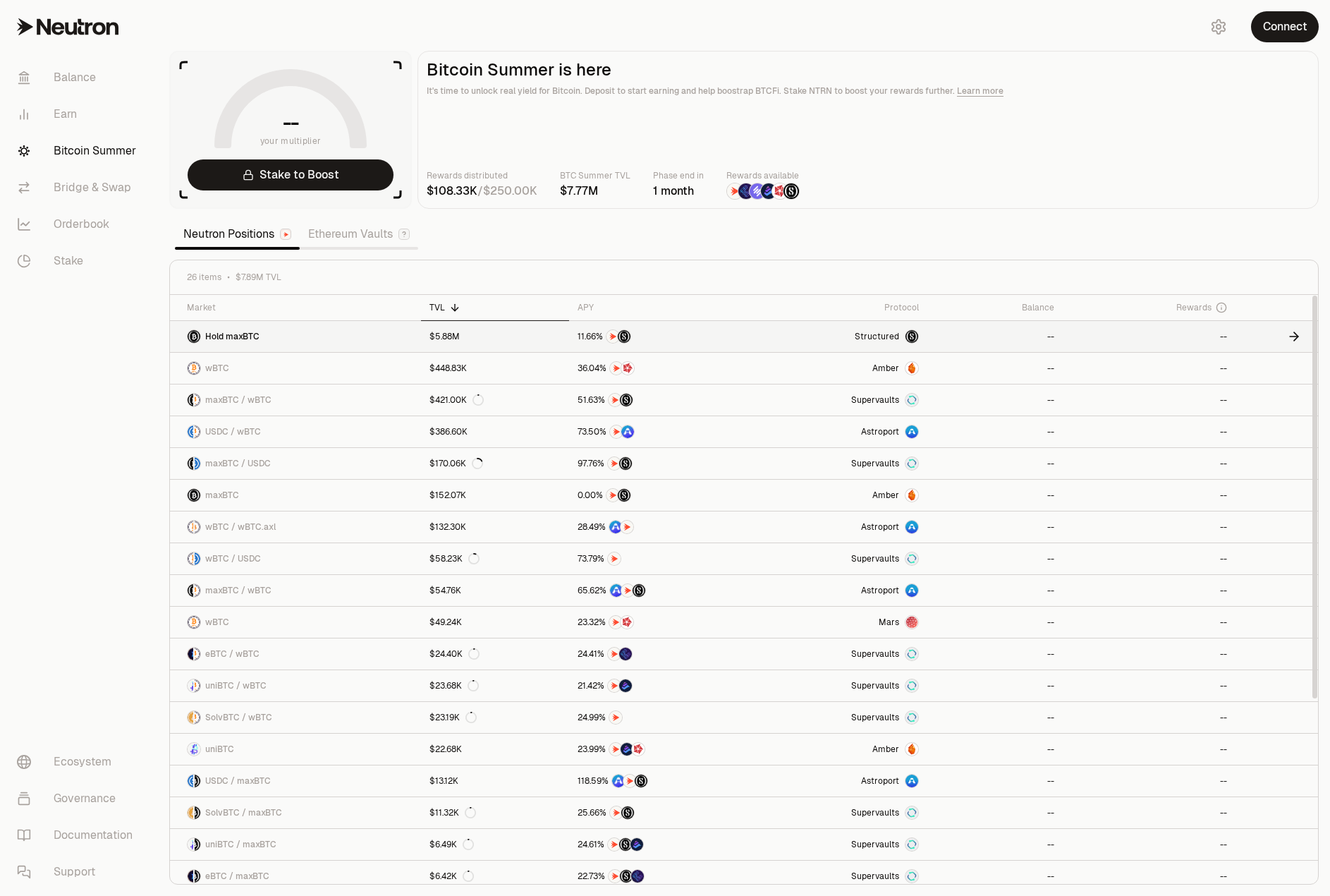
click at [248, 330] on div "Hold maxBTC" at bounding box center [223, 337] width 72 height 14
